Goal: Check status

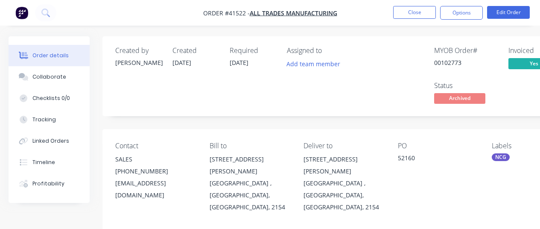
scroll to position [5, 95]
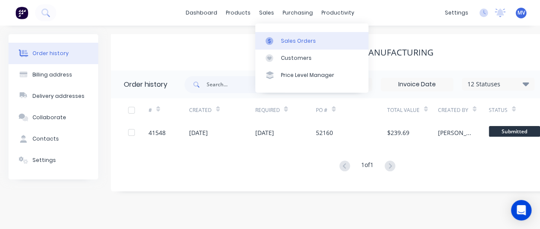
click at [287, 35] on link "Sales Orders" at bounding box center [311, 40] width 113 height 17
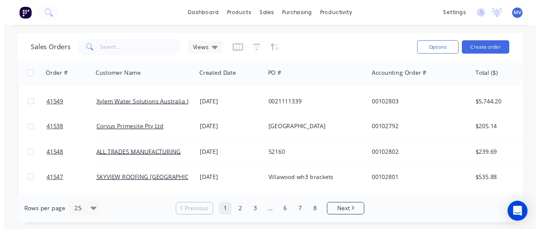
scroll to position [299, 0]
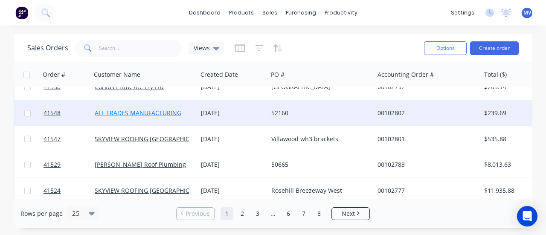
click at [150, 111] on link "ALL TRADES MANUFACTURING" at bounding box center [138, 113] width 87 height 8
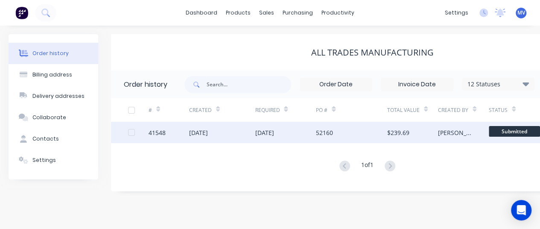
click at [261, 129] on div "[DATE]" at bounding box center [264, 132] width 19 height 9
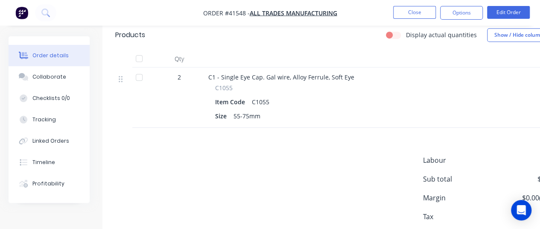
scroll to position [304, 0]
